Goal: Task Accomplishment & Management: Manage account settings

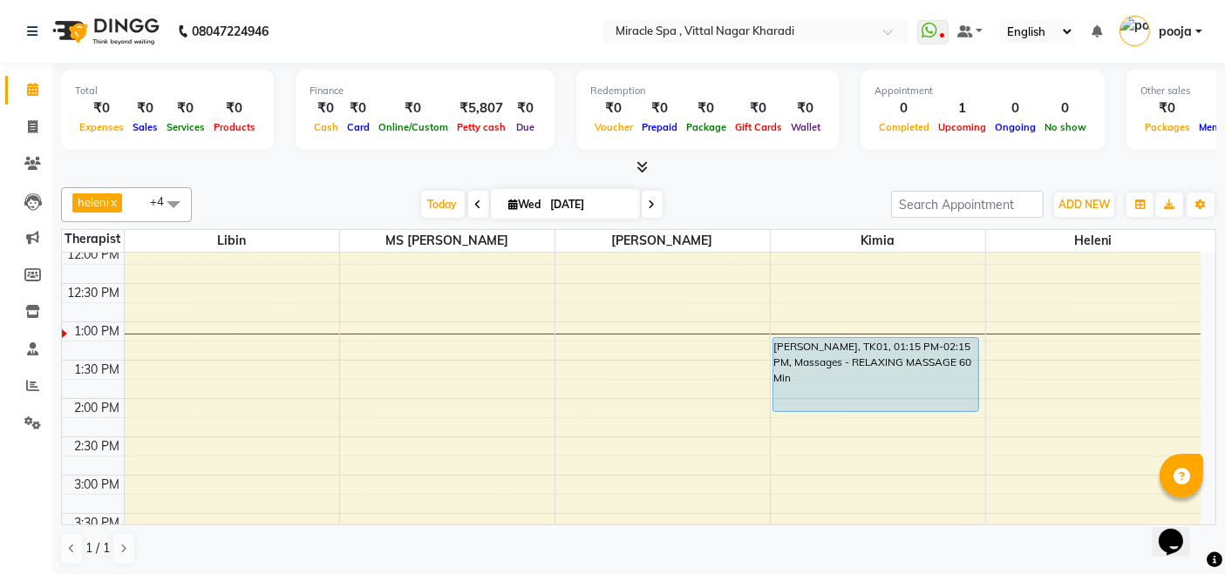
scroll to position [194, 0]
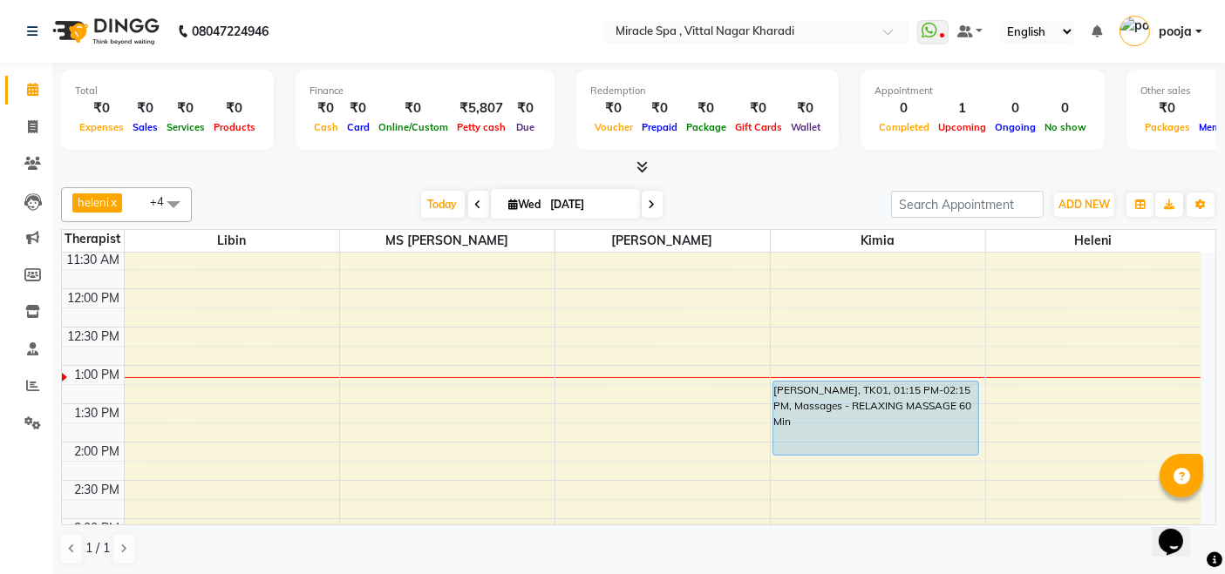
scroll to position [290, 0]
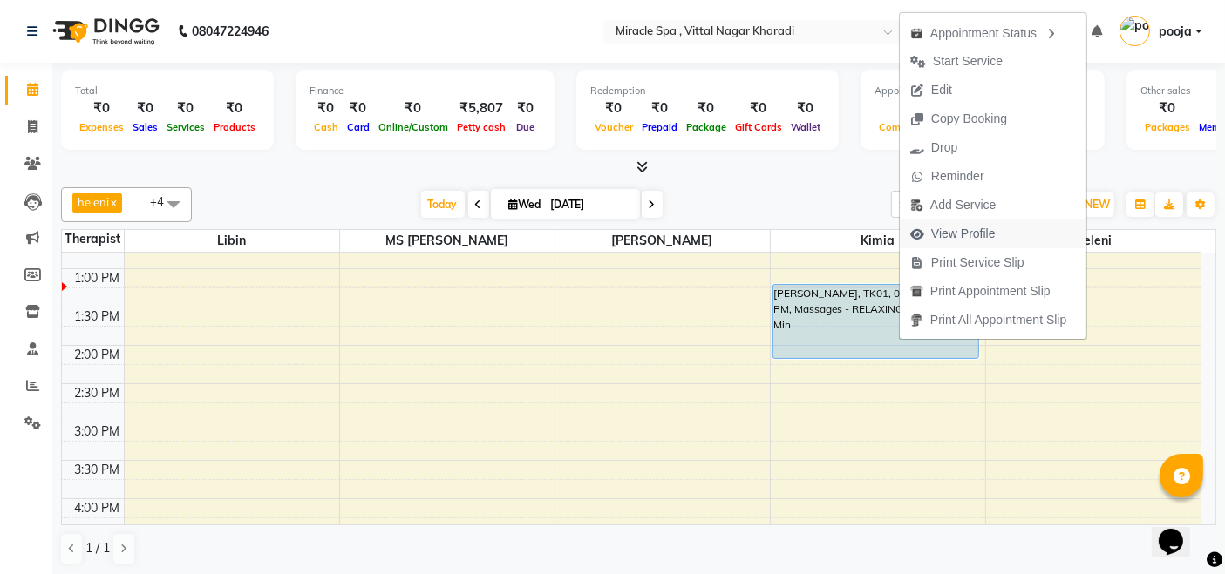
click at [994, 228] on span "View Profile" at bounding box center [963, 234] width 65 height 18
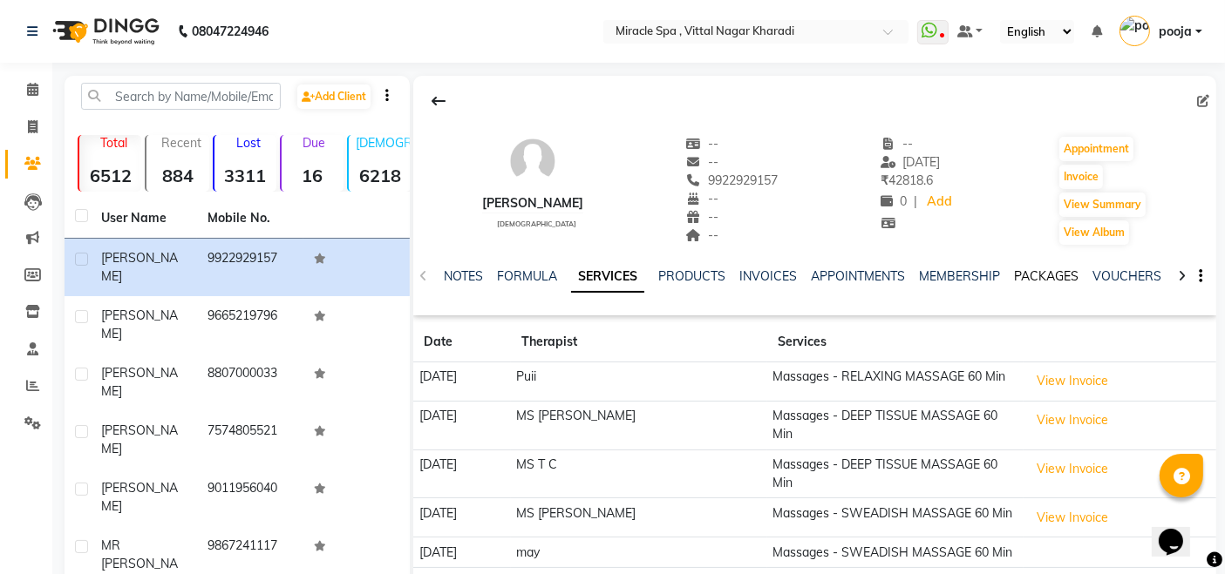
click at [1023, 273] on link "PACKAGES" at bounding box center [1046, 277] width 65 height 16
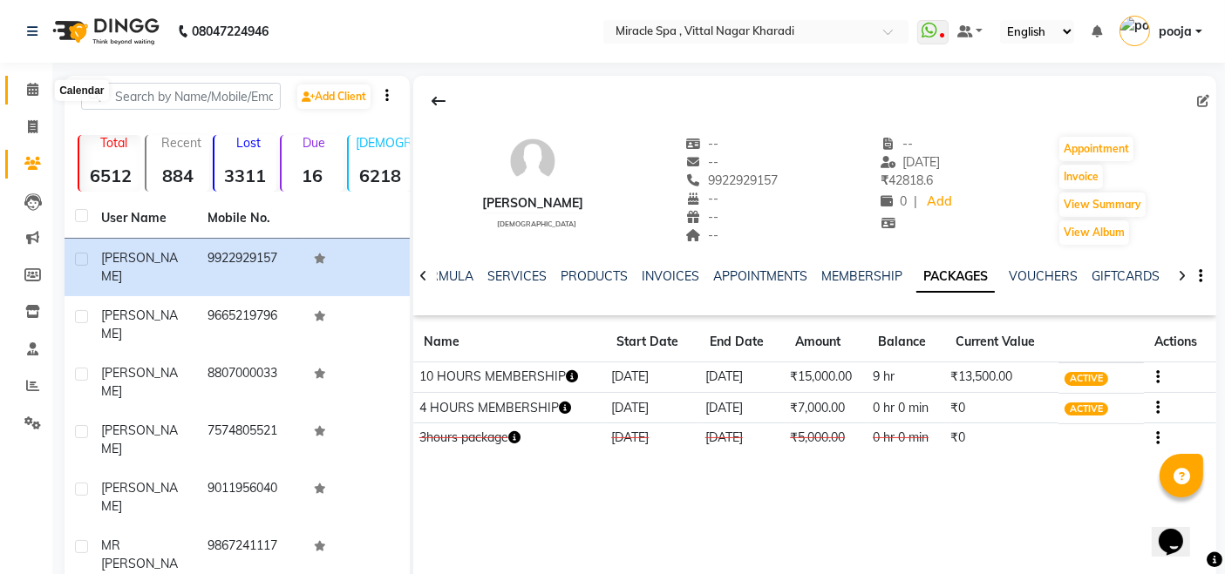
click at [37, 85] on icon at bounding box center [32, 89] width 11 height 13
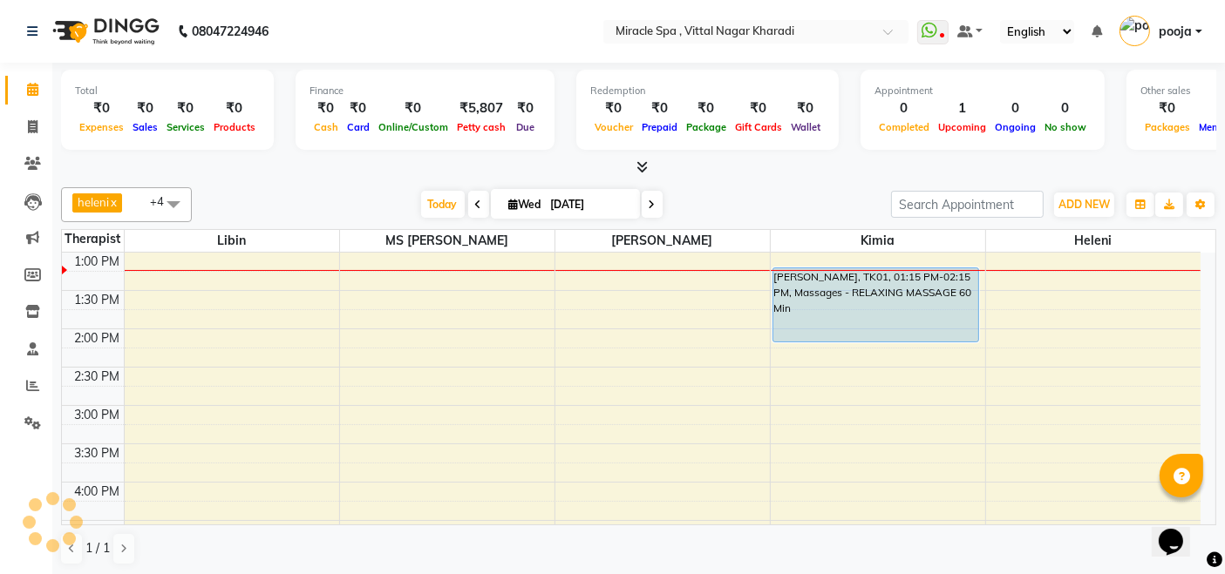
scroll to position [290, 0]
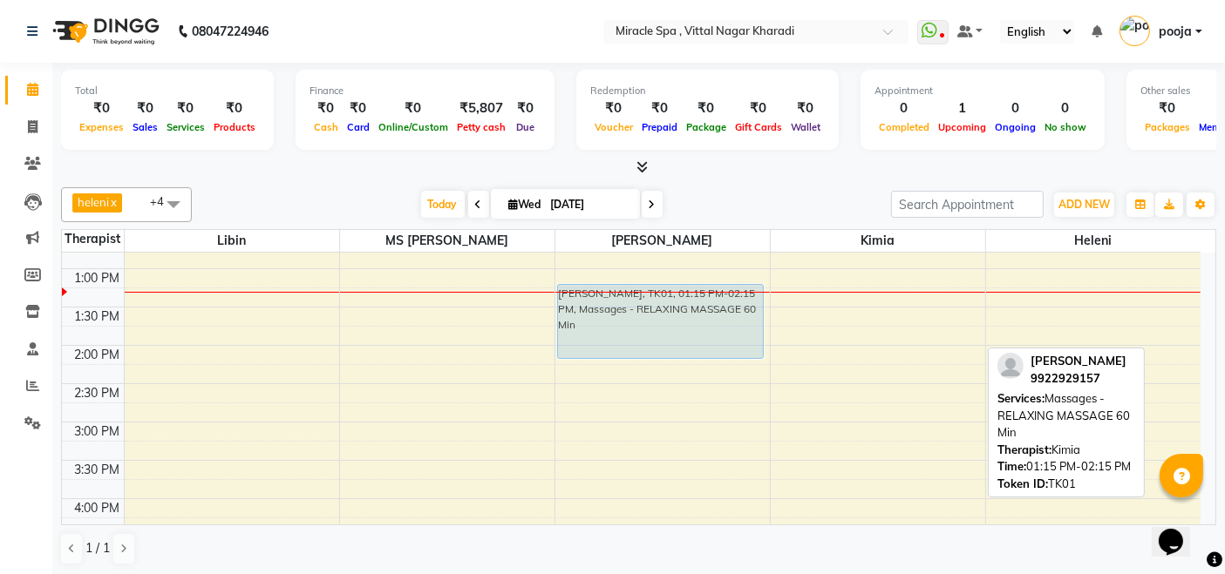
drag, startPoint x: 895, startPoint y: 316, endPoint x: 756, endPoint y: 316, distance: 139.5
click at [756, 316] on tr "mr praful, TK01, 01:15 PM-02:15 PM, Massages - RELAXING MASSAGE 60 Min mr prafu…" at bounding box center [631, 538] width 1139 height 1150
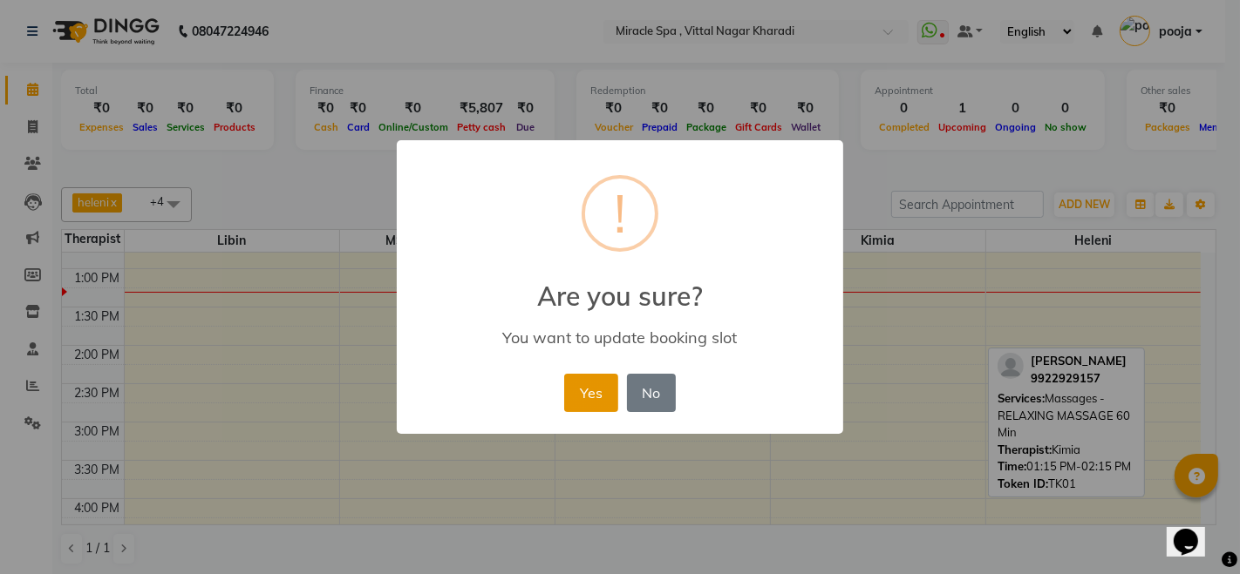
click at [586, 393] on button "Yes" at bounding box center [590, 393] width 53 height 38
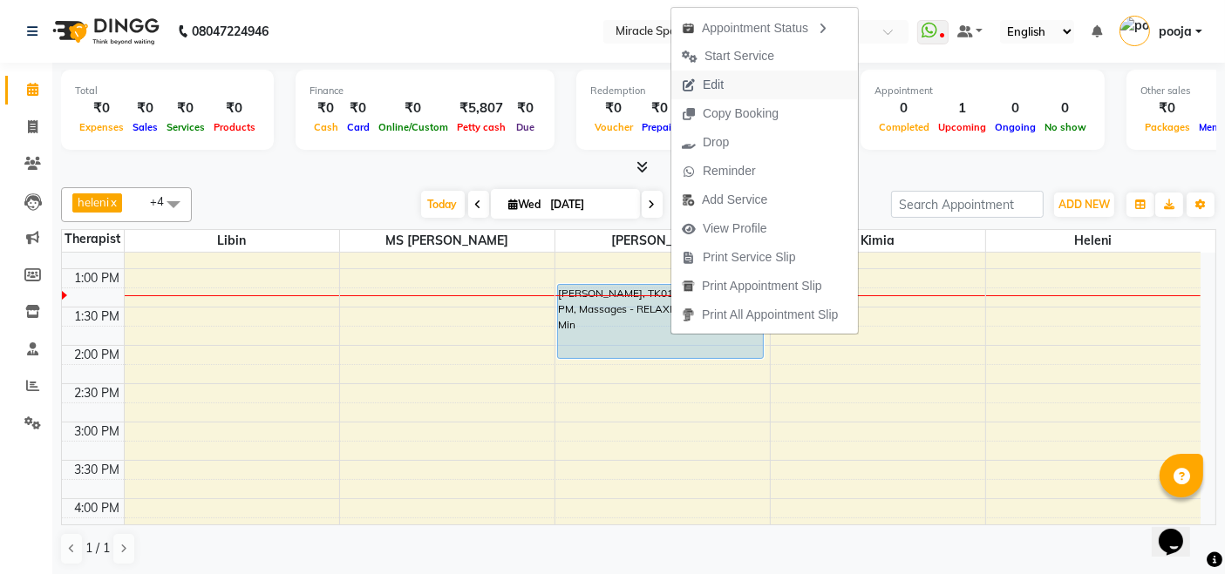
click at [751, 88] on button "Edit" at bounding box center [764, 85] width 187 height 29
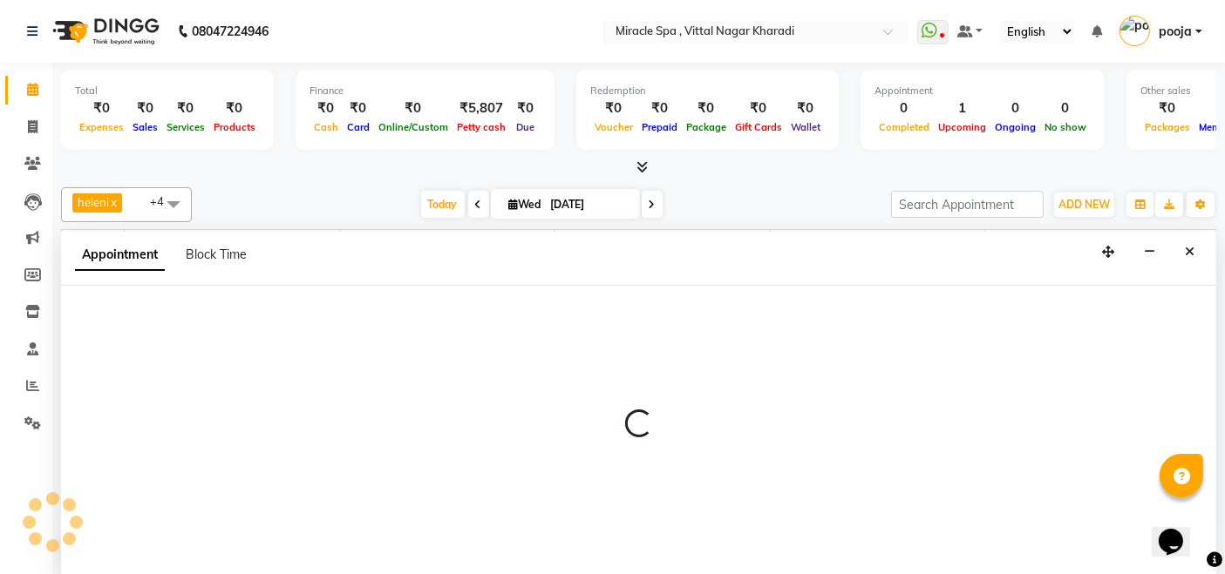
scroll to position [0, 0]
select select "tentative"
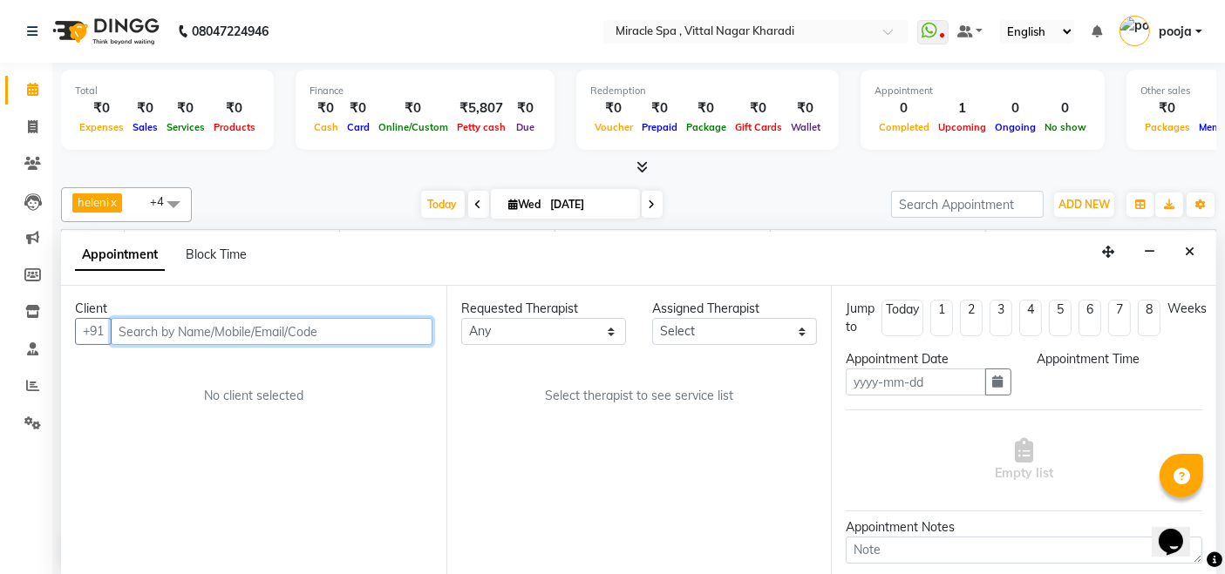
type input "[DATE]"
select select "66369"
select select "upcoming"
select select "795"
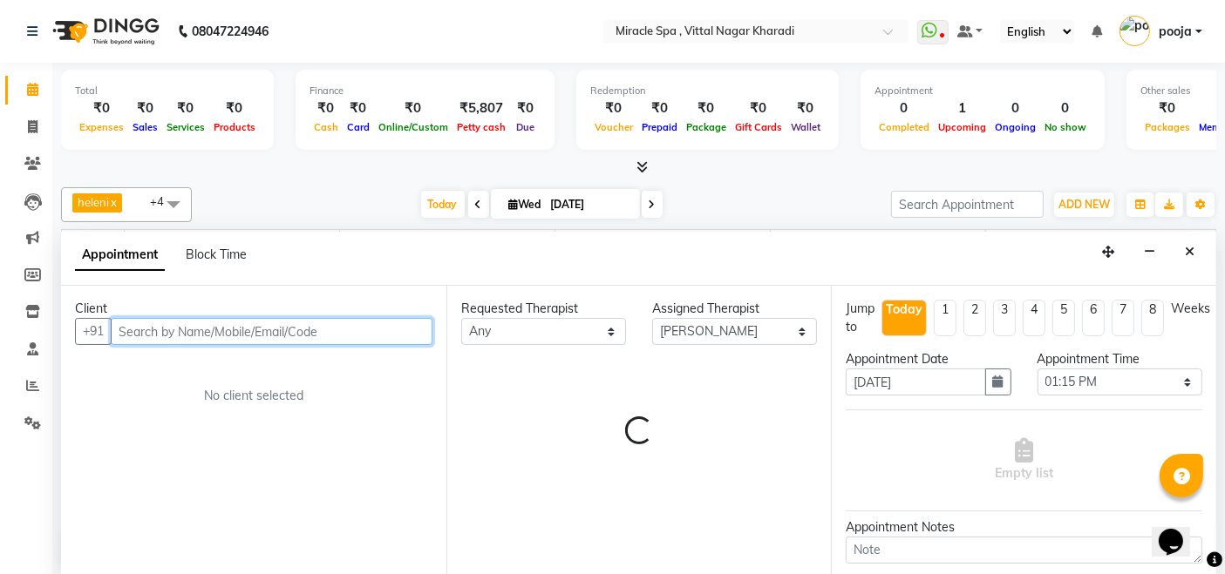
select select "1600"
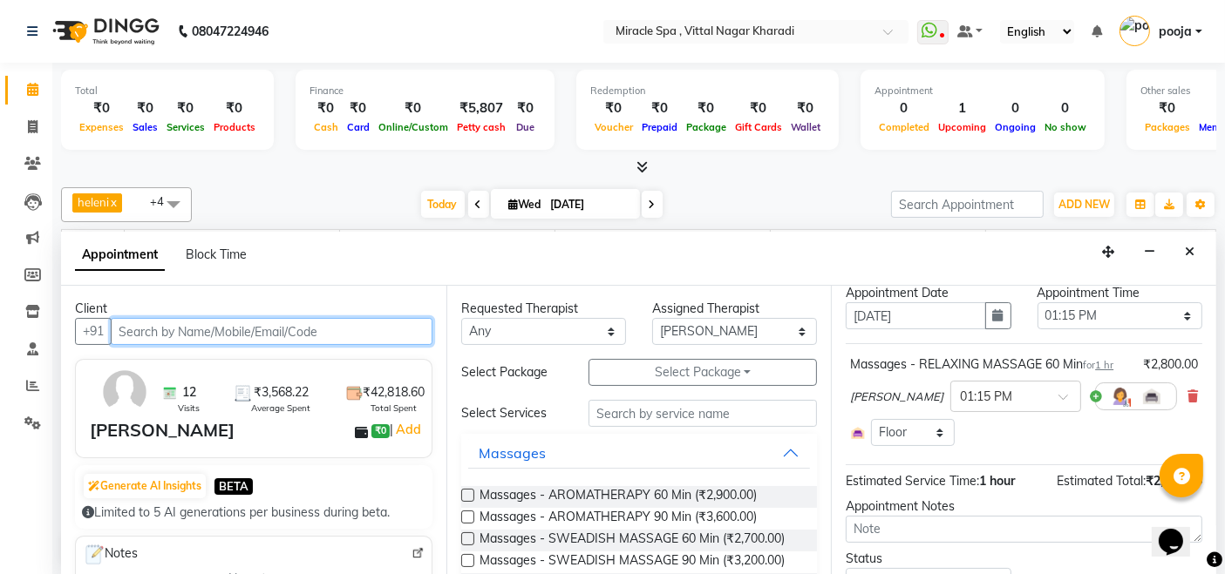
scroll to position [97, 0]
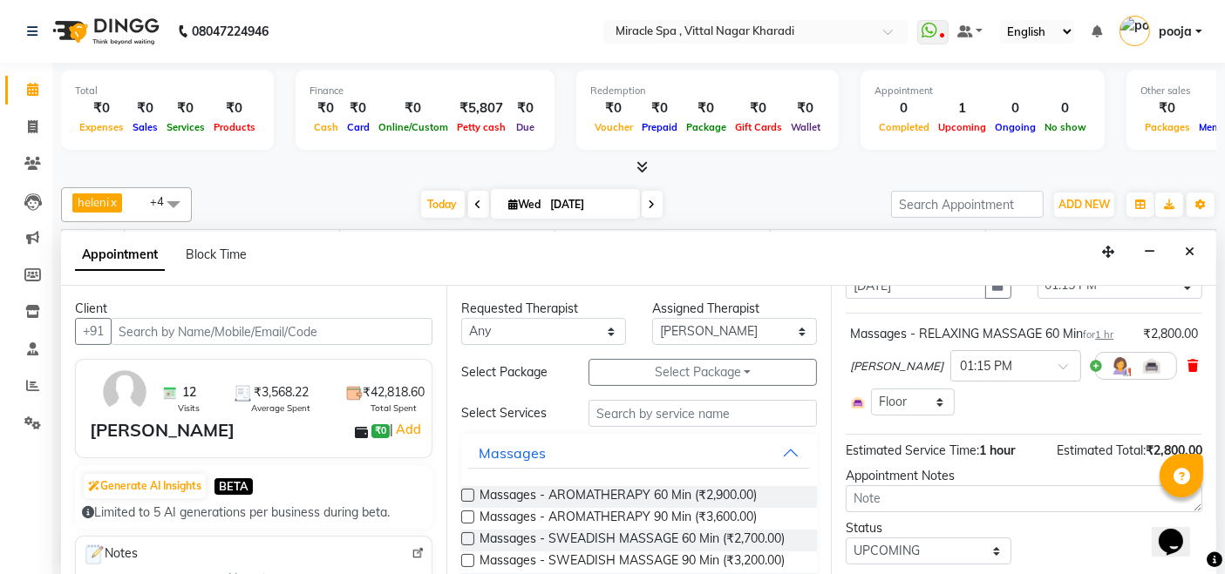
click at [1187, 370] on icon at bounding box center [1192, 366] width 10 height 12
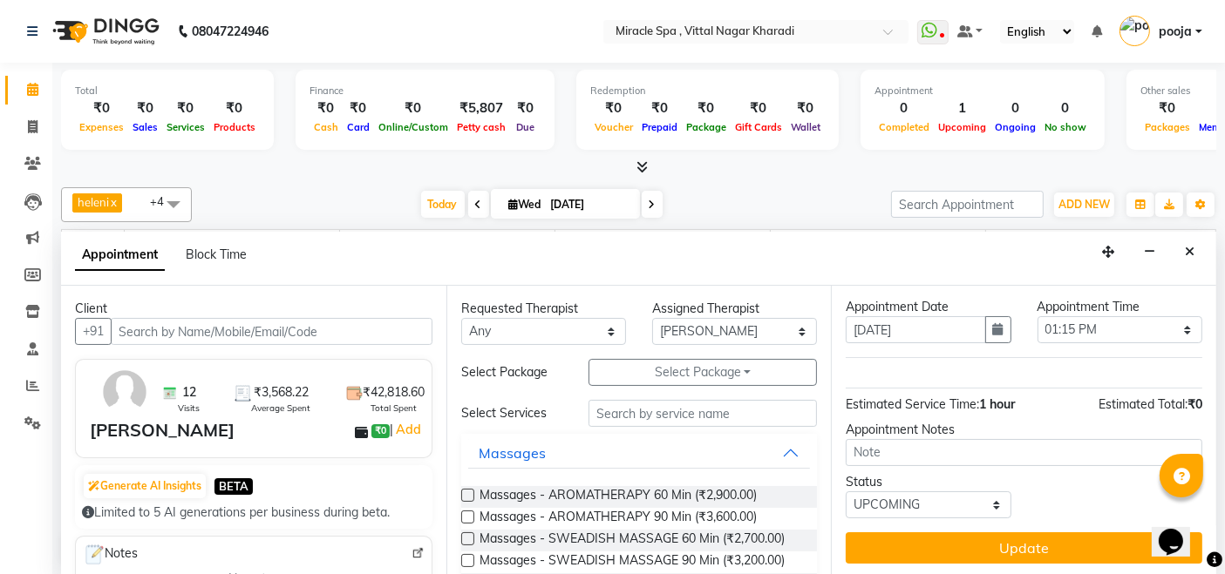
scroll to position [0, 0]
click at [717, 407] on input "text" at bounding box center [702, 413] width 228 height 27
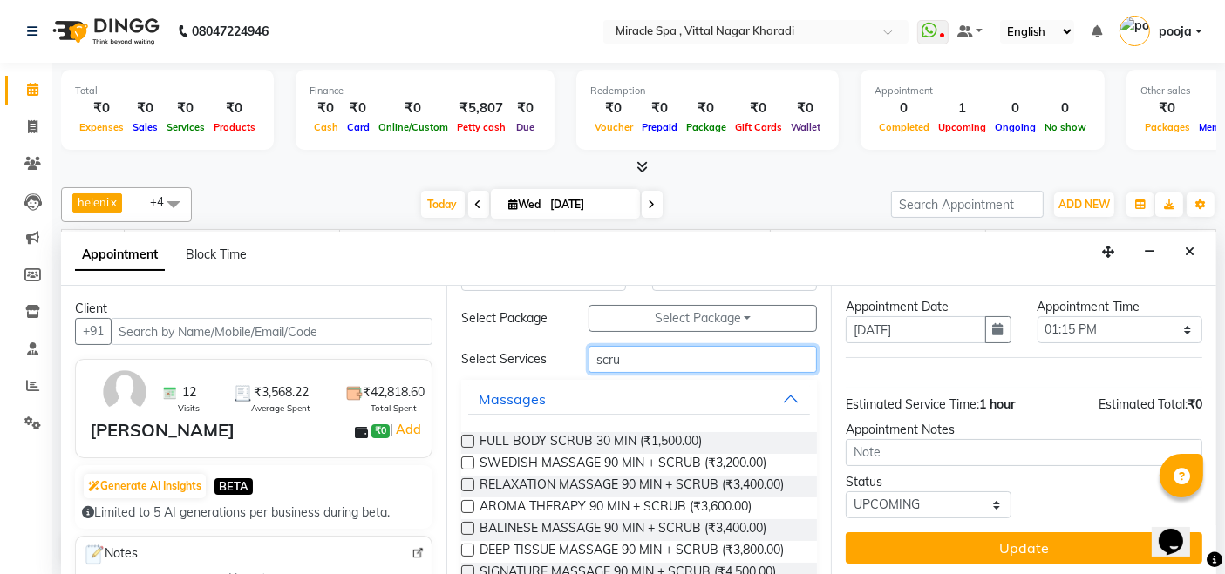
scroll to position [97, 0]
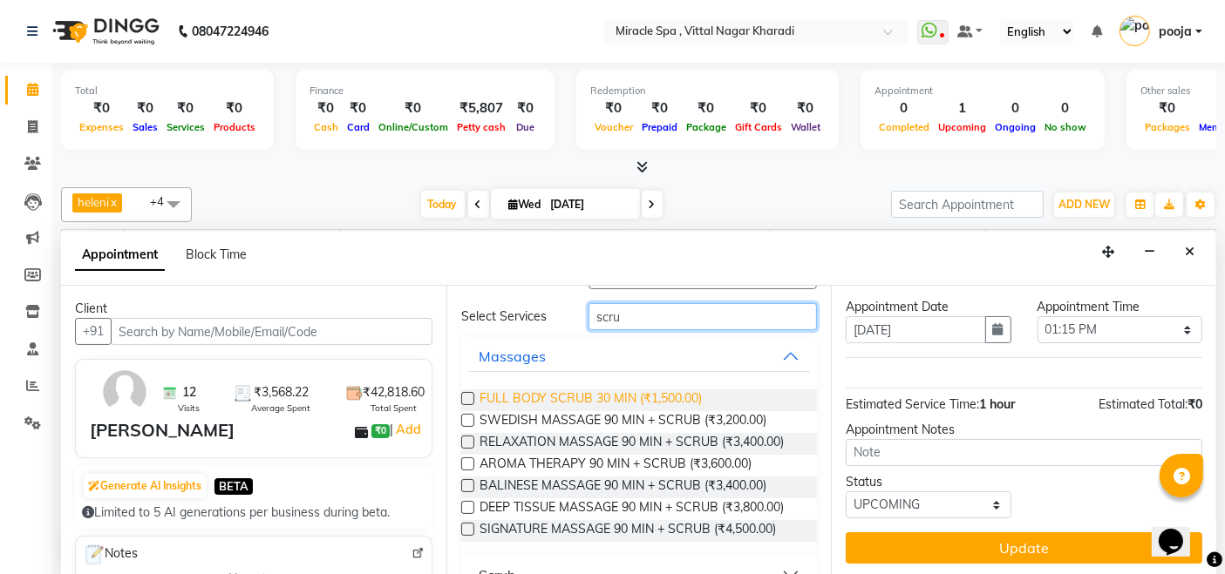
type input "scru"
click at [620, 398] on span "FULL BODY SCRUB 30 MIN (₹1,500.00)" at bounding box center [590, 401] width 222 height 22
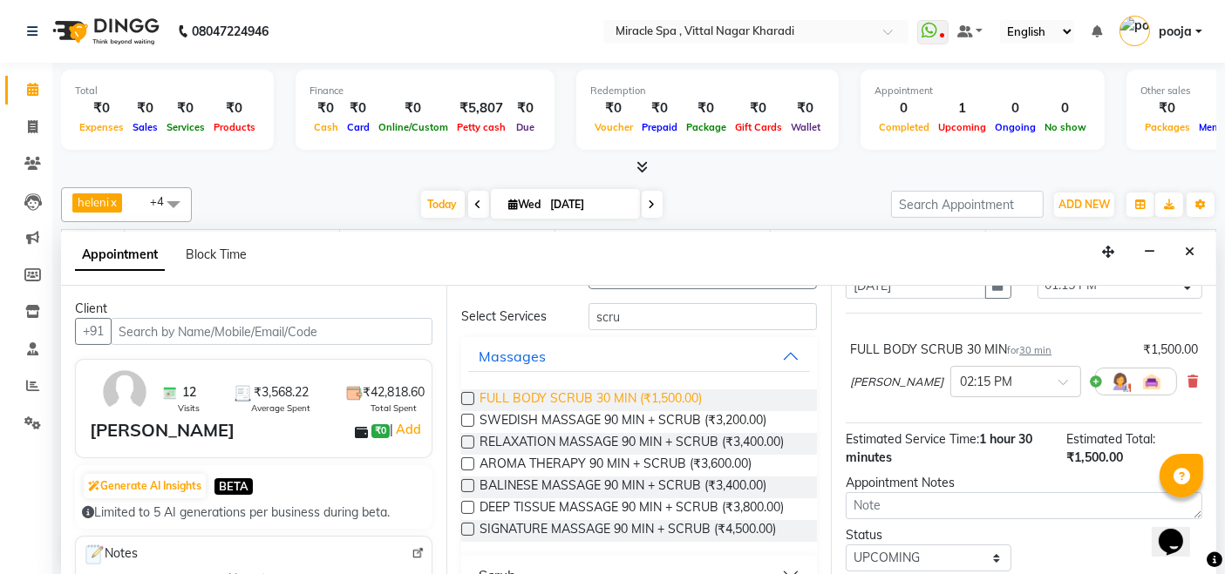
checkbox input "false"
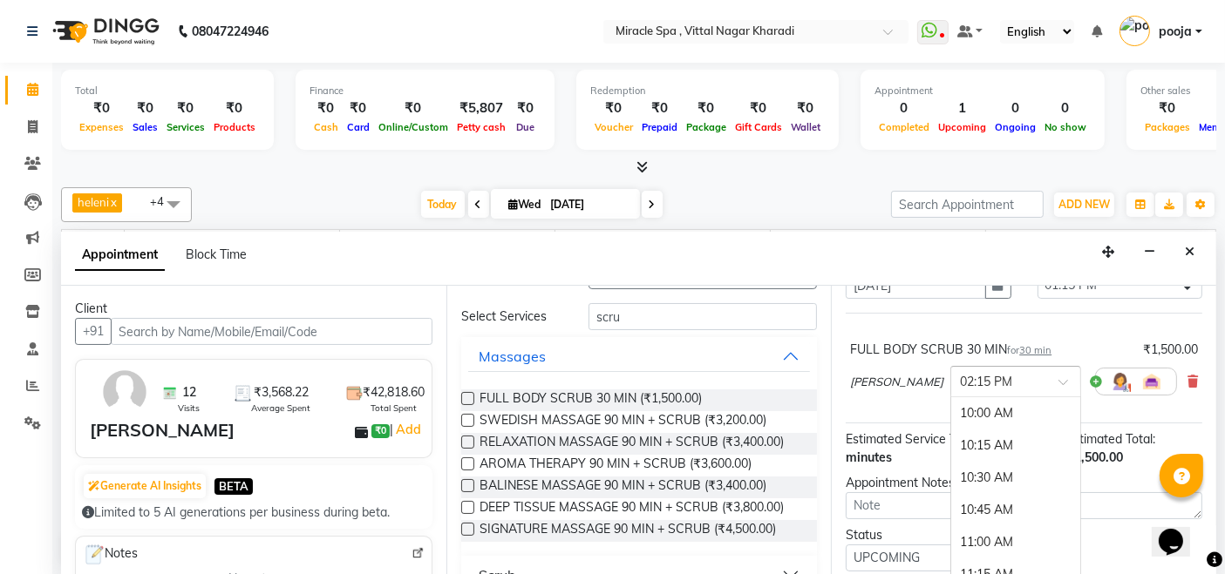
click at [996, 371] on div at bounding box center [1015, 380] width 129 height 18
click at [951, 407] on div "01:30 PM" at bounding box center [1015, 414] width 129 height 32
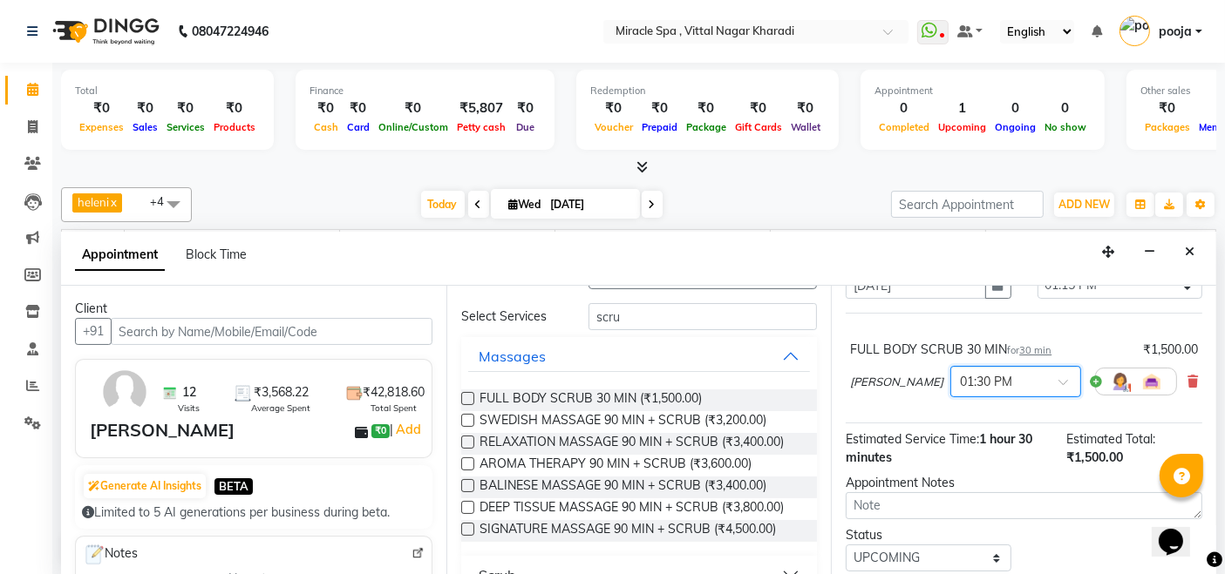
scroll to position [150, 0]
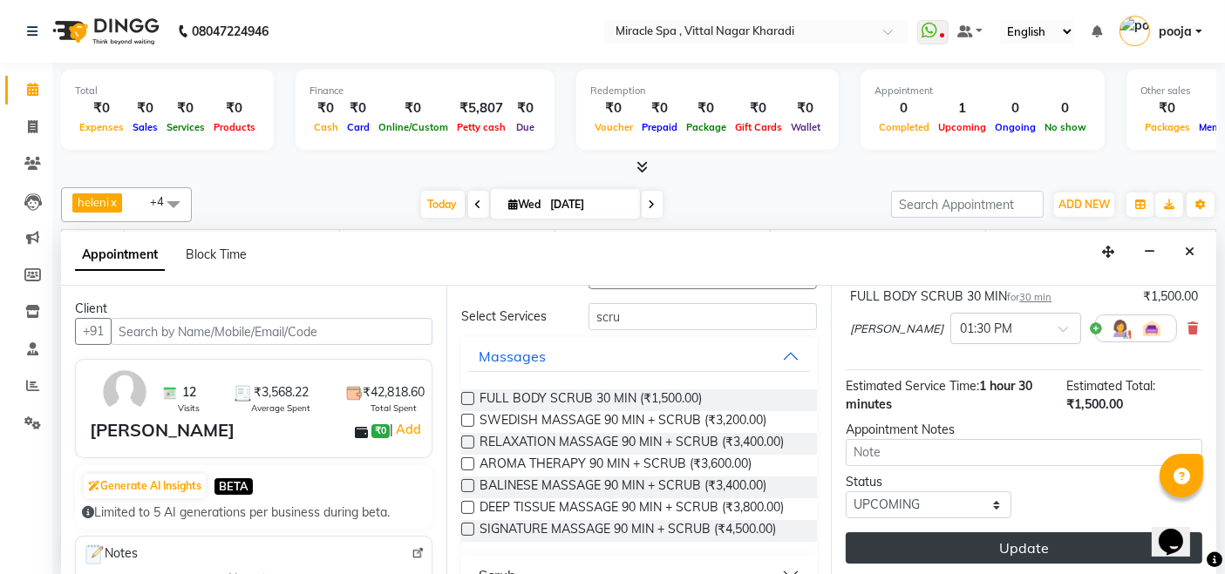
click at [963, 537] on button "Update" at bounding box center [1024, 548] width 357 height 31
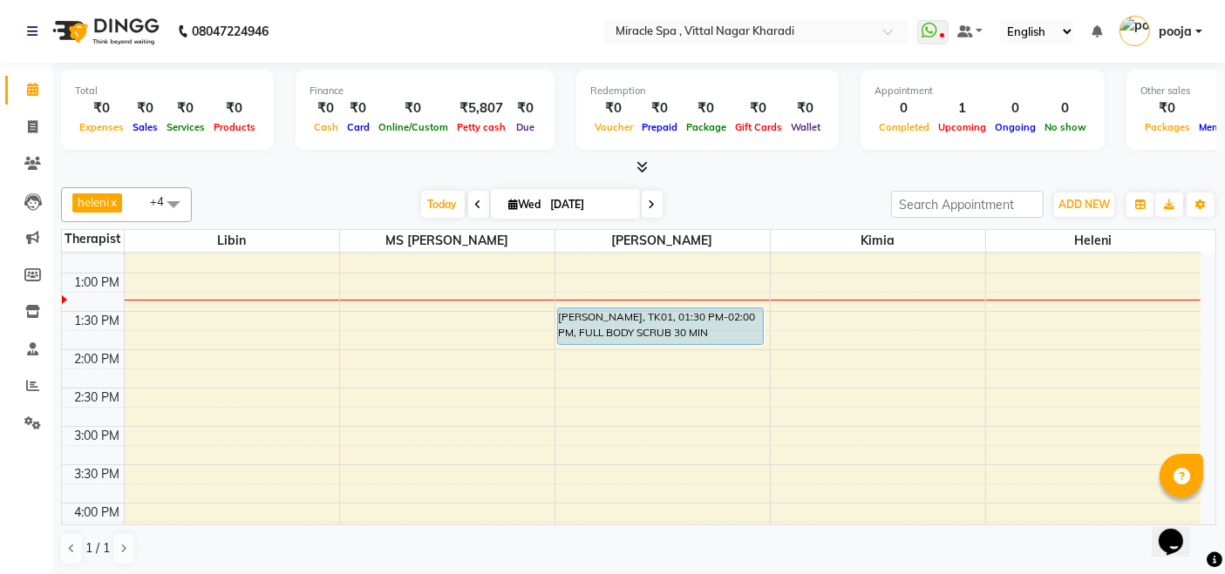
scroll to position [194, 0]
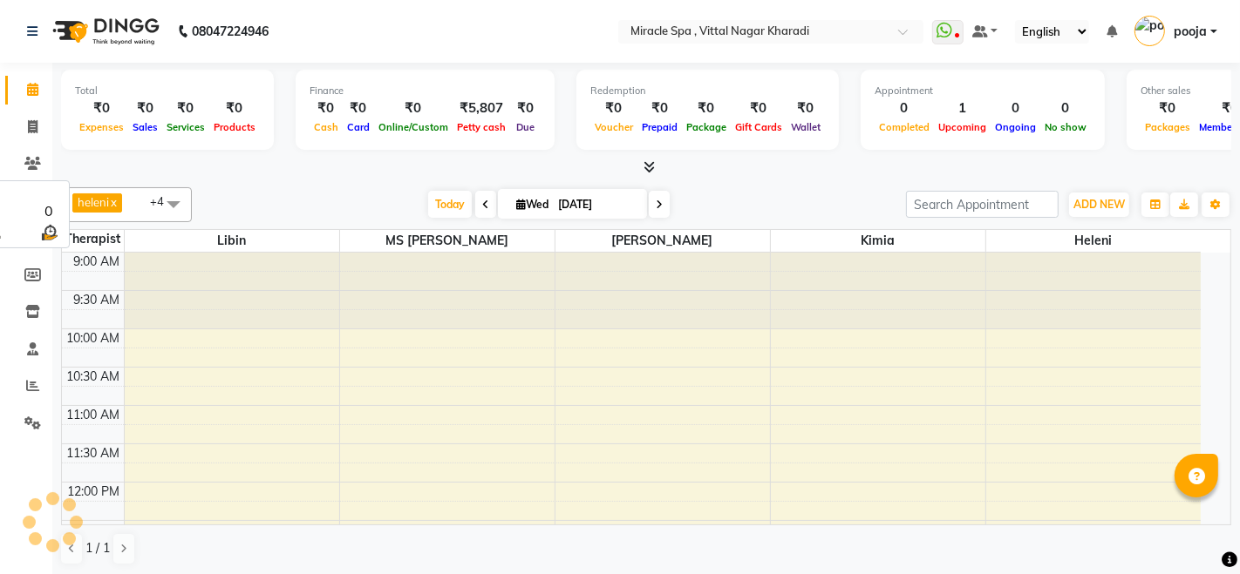
select select "en"
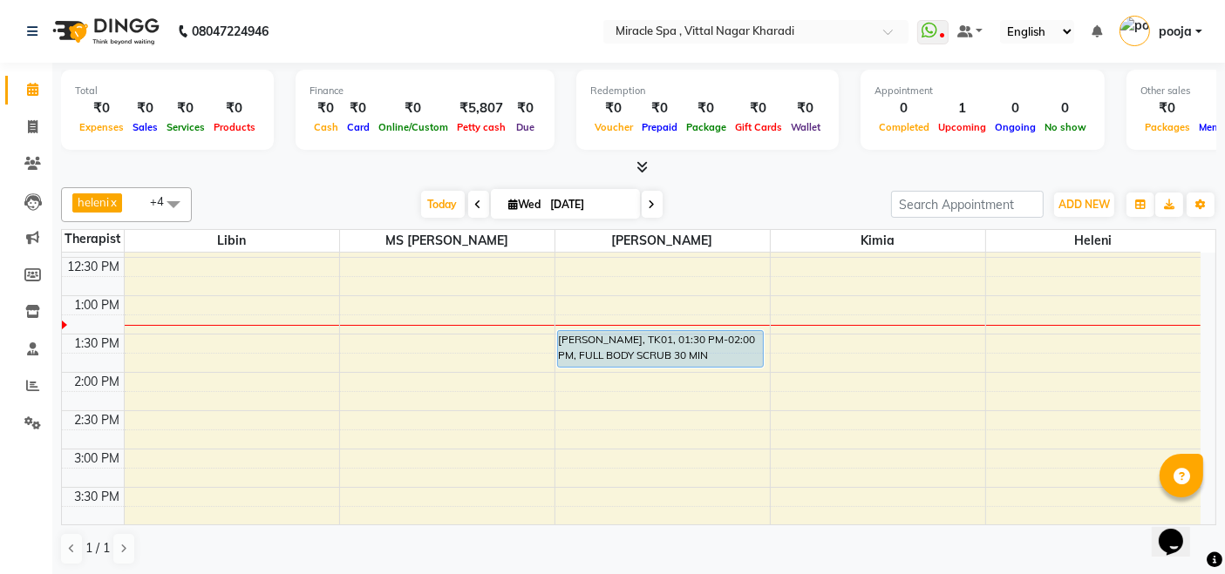
scroll to position [290, 0]
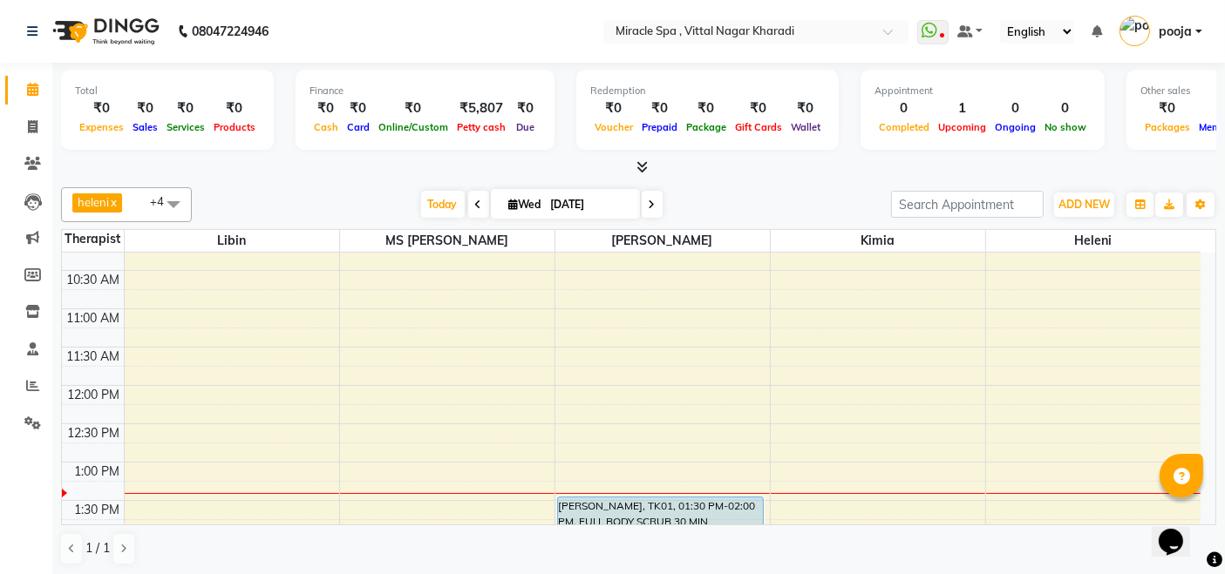
scroll to position [194, 0]
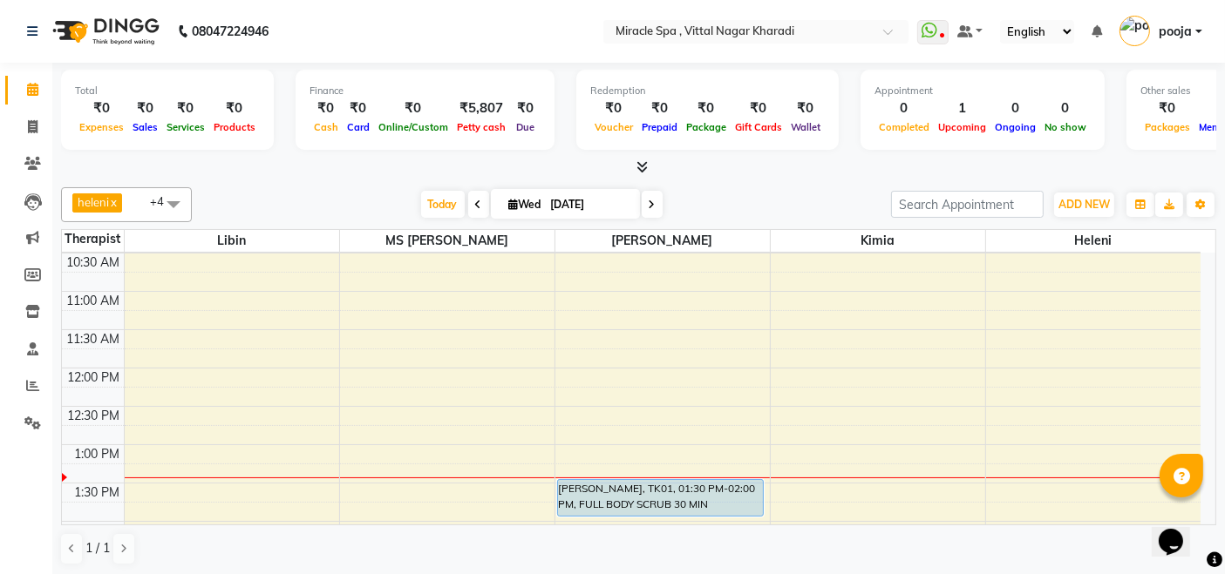
scroll to position [97, 0]
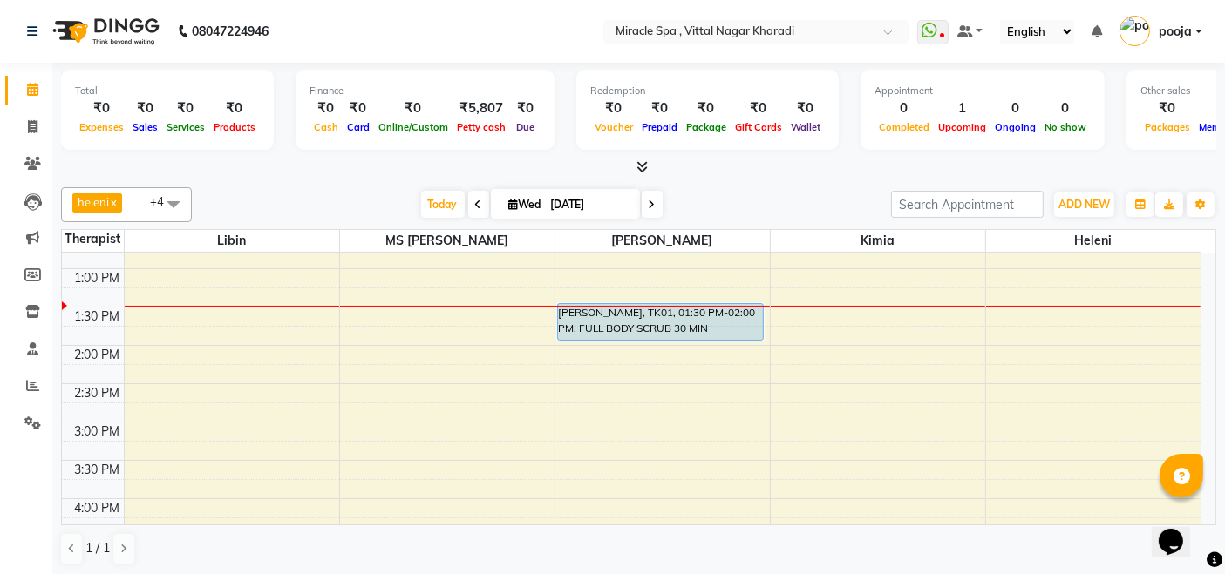
scroll to position [194, 0]
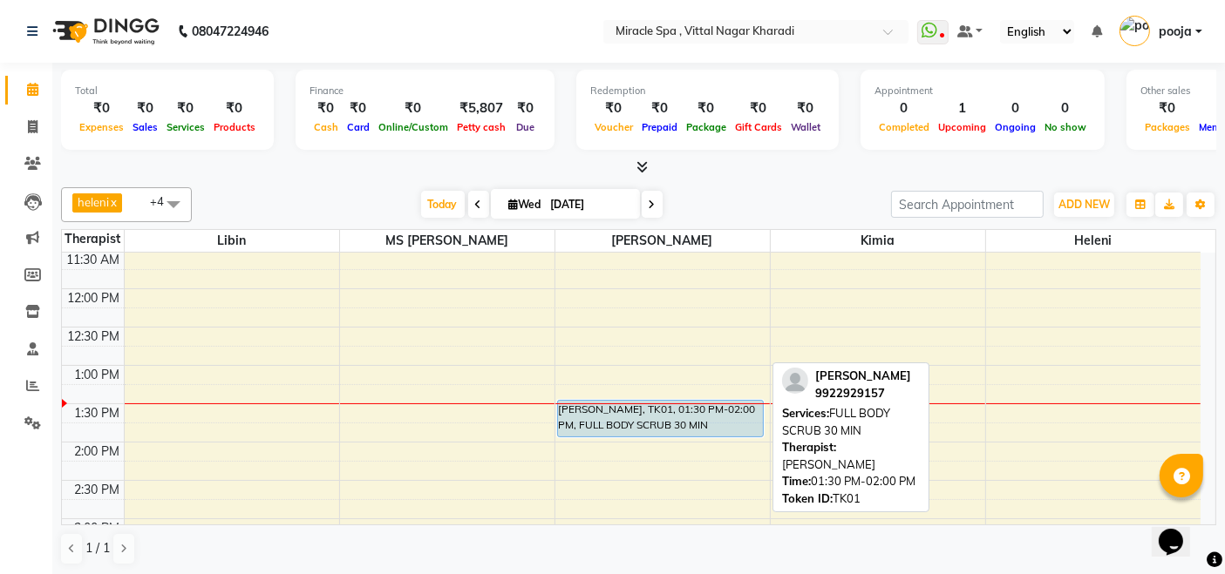
click at [677, 418] on div "[PERSON_NAME], TK01, 01:30 PM-02:00 PM, FULL BODY SCRUB 30 MIN" at bounding box center [661, 419] width 206 height 36
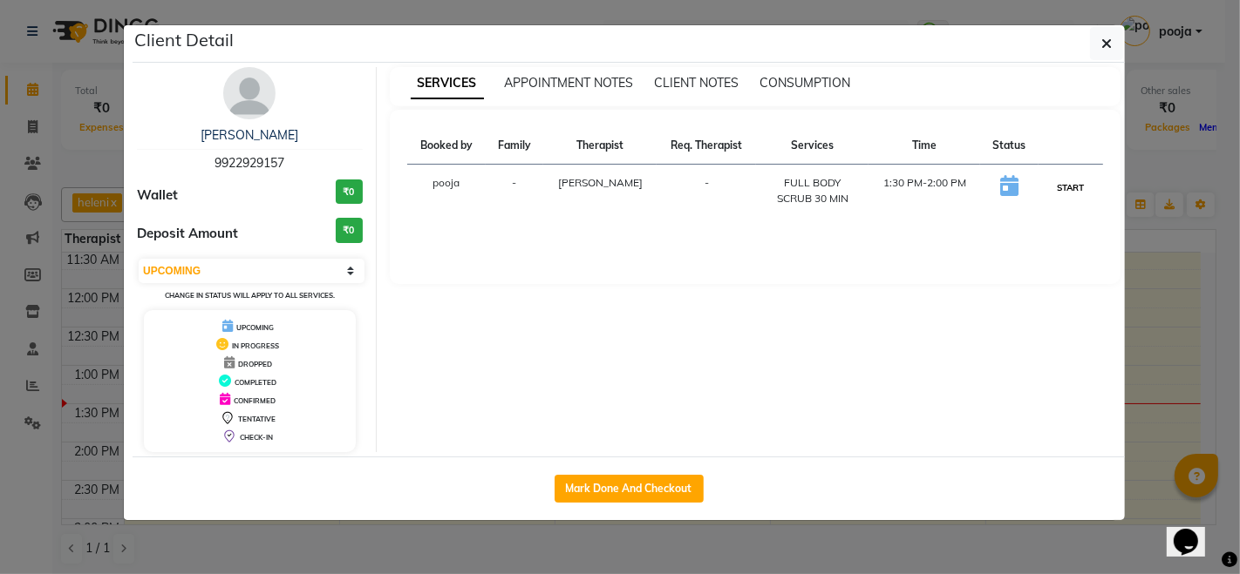
click at [1062, 186] on button "START" at bounding box center [1070, 188] width 36 height 22
select select "1"
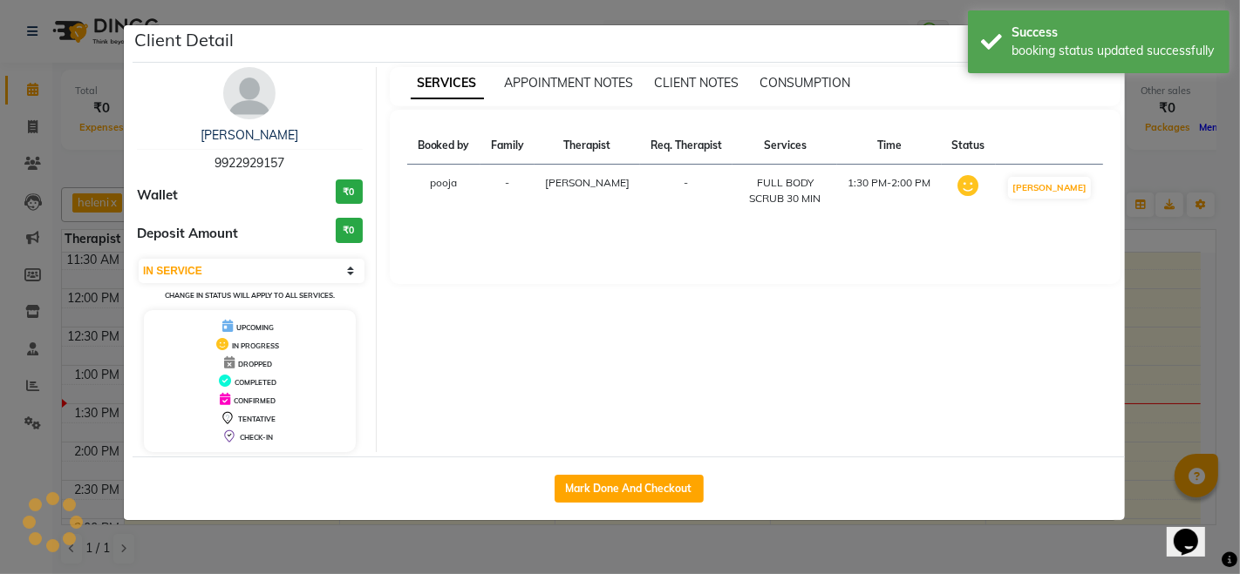
click at [1135, 175] on ngb-modal-window "Client Detail mr praful 9922929157 Wallet ₹0 Deposit Amount ₹0 Select IN SERVIC…" at bounding box center [620, 287] width 1240 height 574
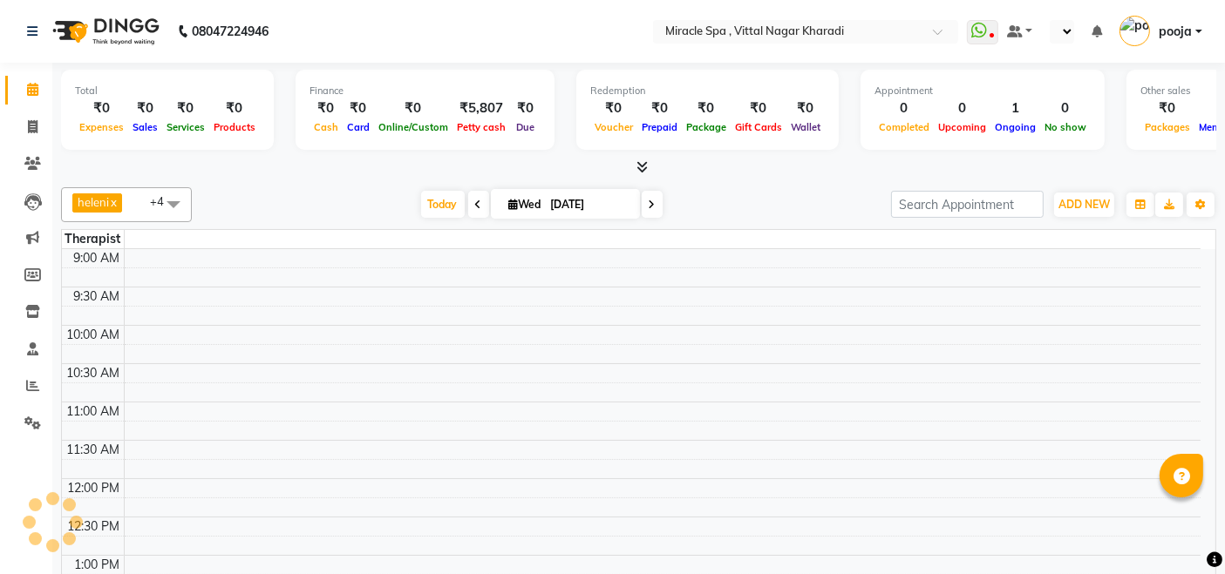
select select "en"
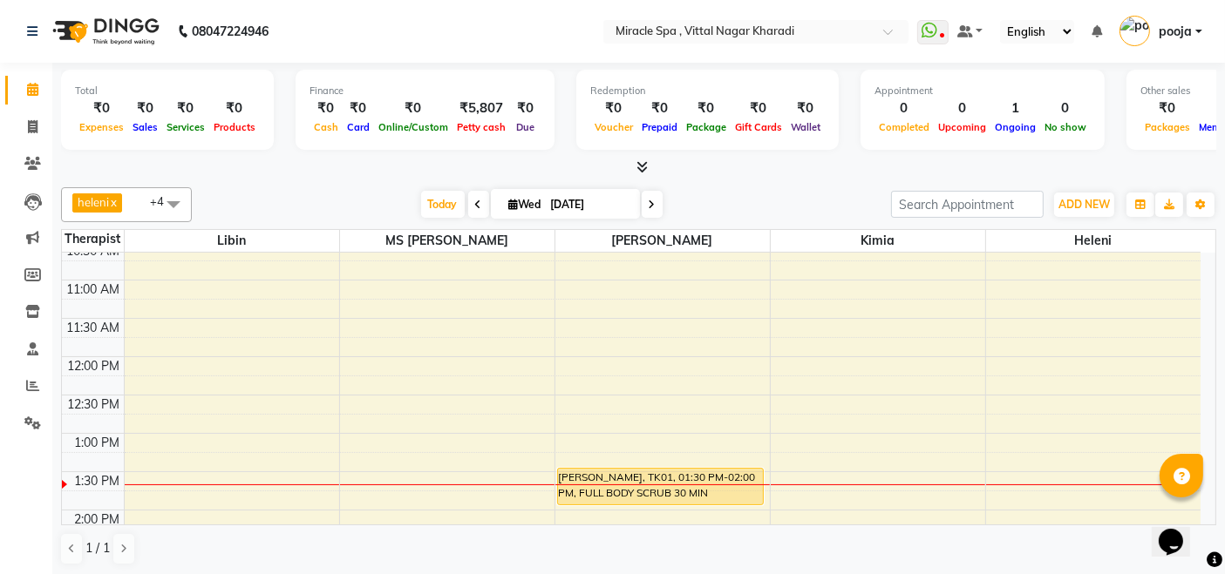
scroll to position [97, 0]
